Goal: Task Accomplishment & Management: Use online tool/utility

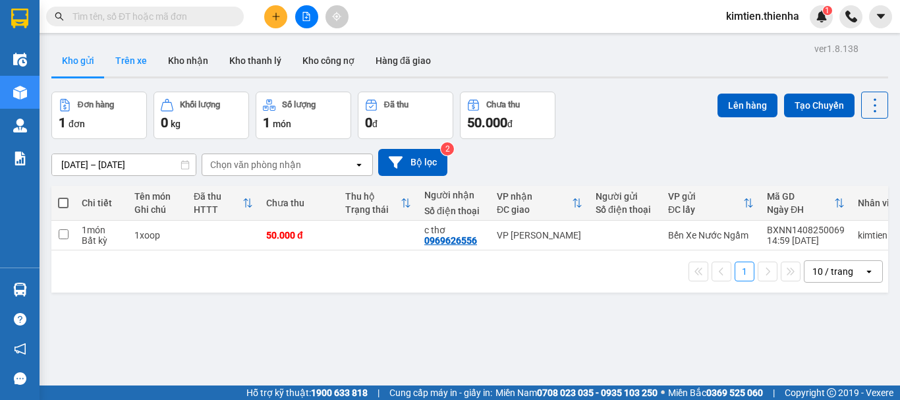
click at [137, 62] on button "Trên xe" at bounding box center [131, 61] width 53 height 32
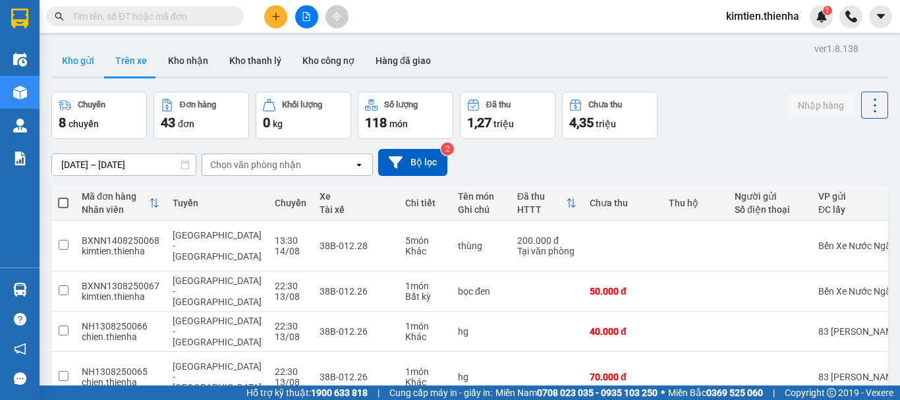
click at [77, 63] on button "Kho gửi" at bounding box center [77, 61] width 53 height 32
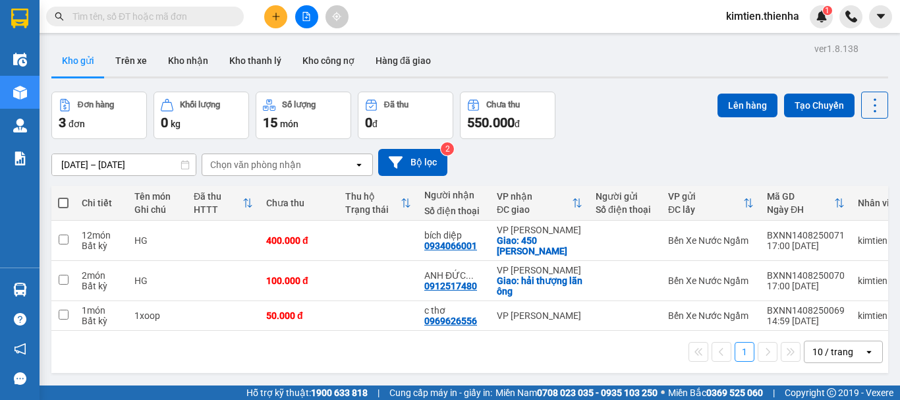
click at [62, 204] on span at bounding box center [63, 203] width 11 height 11
click at [63, 196] on input "checkbox" at bounding box center [63, 196] width 0 height 0
checkbox input "true"
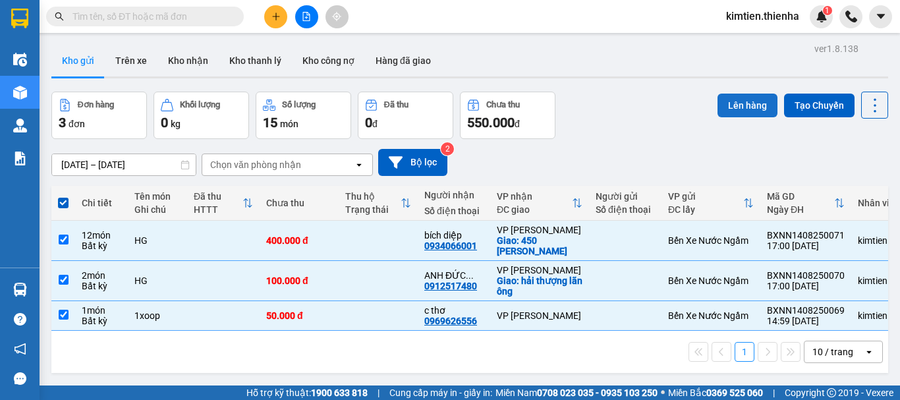
click at [721, 105] on button "Lên hàng" at bounding box center [748, 106] width 60 height 24
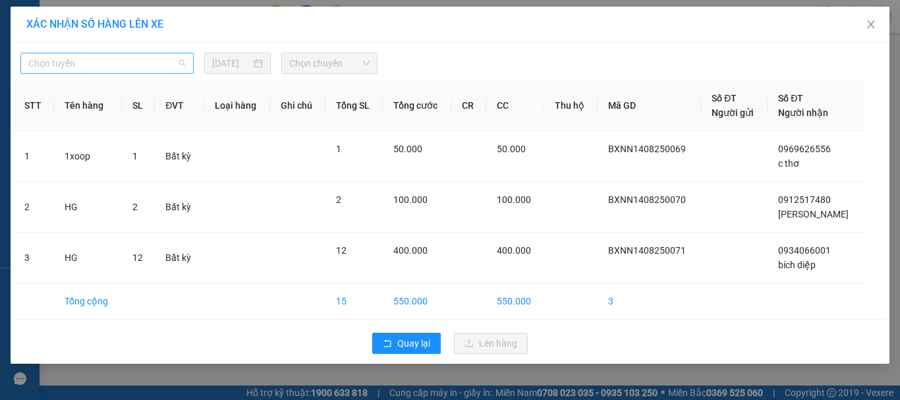
click at [127, 59] on span "Chọn tuyến" at bounding box center [107, 63] width 158 height 20
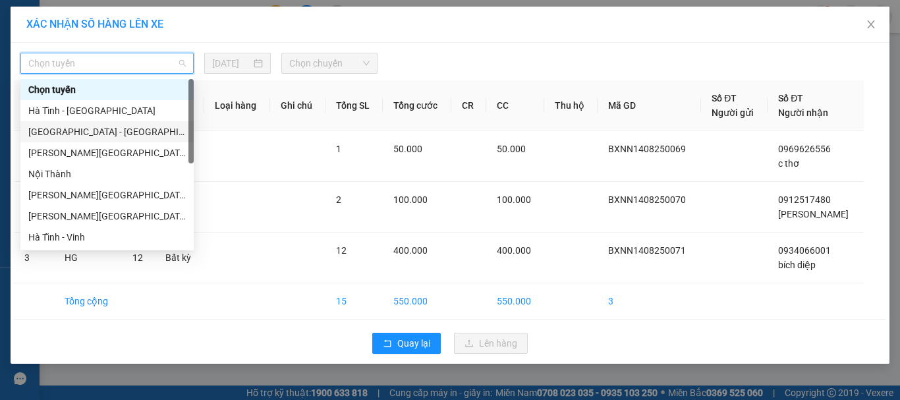
click at [97, 132] on div "[GEOGRAPHIC_DATA] - [GEOGRAPHIC_DATA]" at bounding box center [107, 132] width 158 height 15
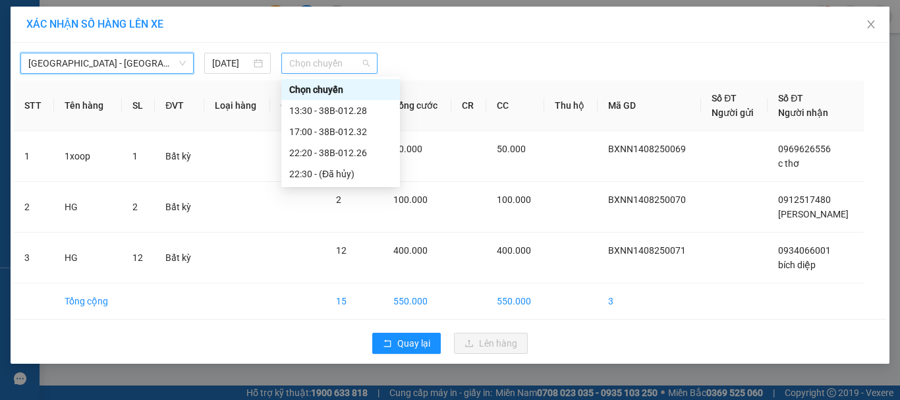
click at [352, 70] on span "Chọn chuyến" at bounding box center [329, 63] width 81 height 20
drag, startPoint x: 333, startPoint y: 127, endPoint x: 368, endPoint y: 136, distance: 36.1
click at [332, 129] on div "17:00 - 38B-012.32" at bounding box center [340, 132] width 103 height 15
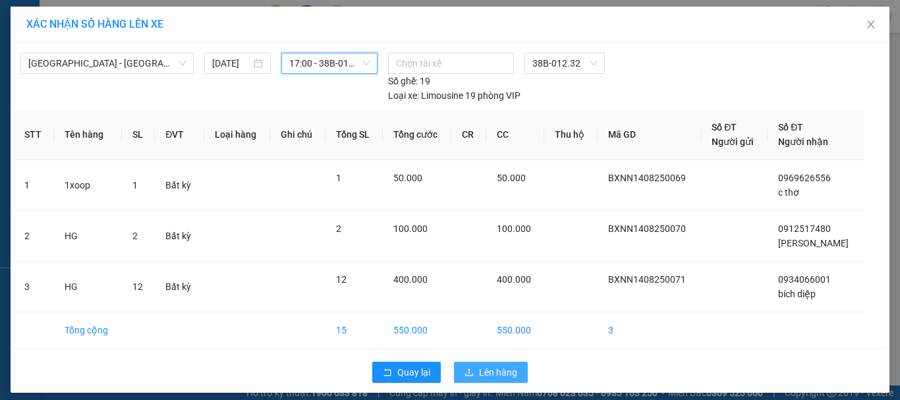
click at [496, 378] on span "Lên hàng" at bounding box center [498, 372] width 38 height 15
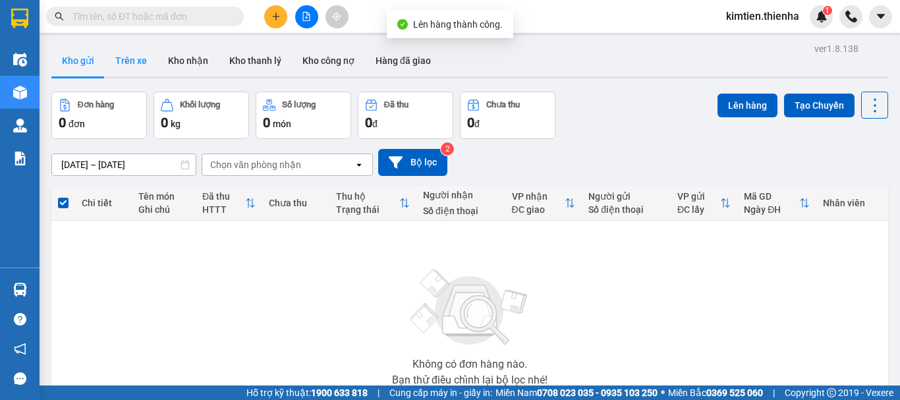
click at [140, 59] on button "Trên xe" at bounding box center [131, 61] width 53 height 32
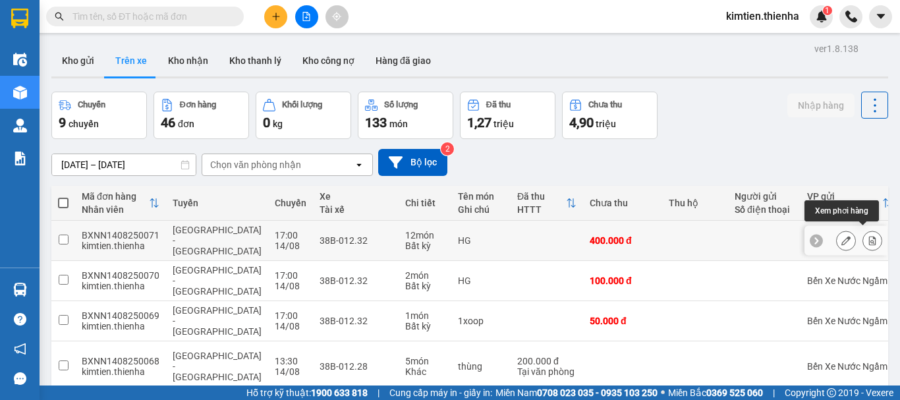
click at [869, 236] on icon at bounding box center [872, 240] width 7 height 9
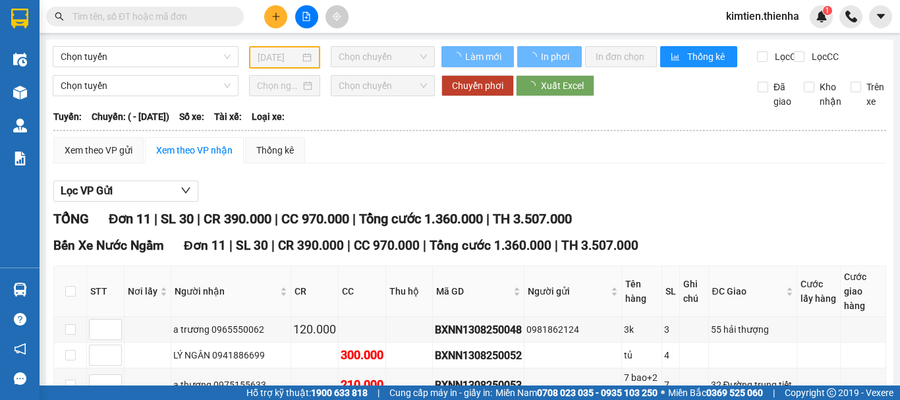
type input "[DATE]"
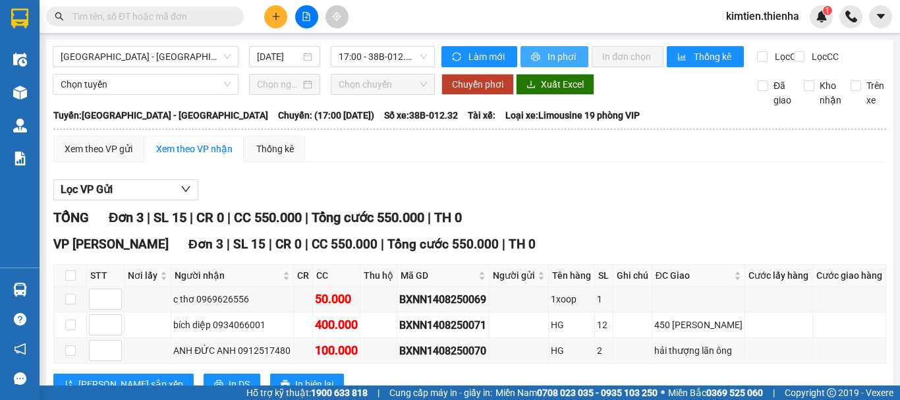
drag, startPoint x: 561, startPoint y: 57, endPoint x: 551, endPoint y: 61, distance: 10.9
click at [562, 57] on span "In phơi" at bounding box center [563, 56] width 30 height 15
